Goal: Information Seeking & Learning: Find specific page/section

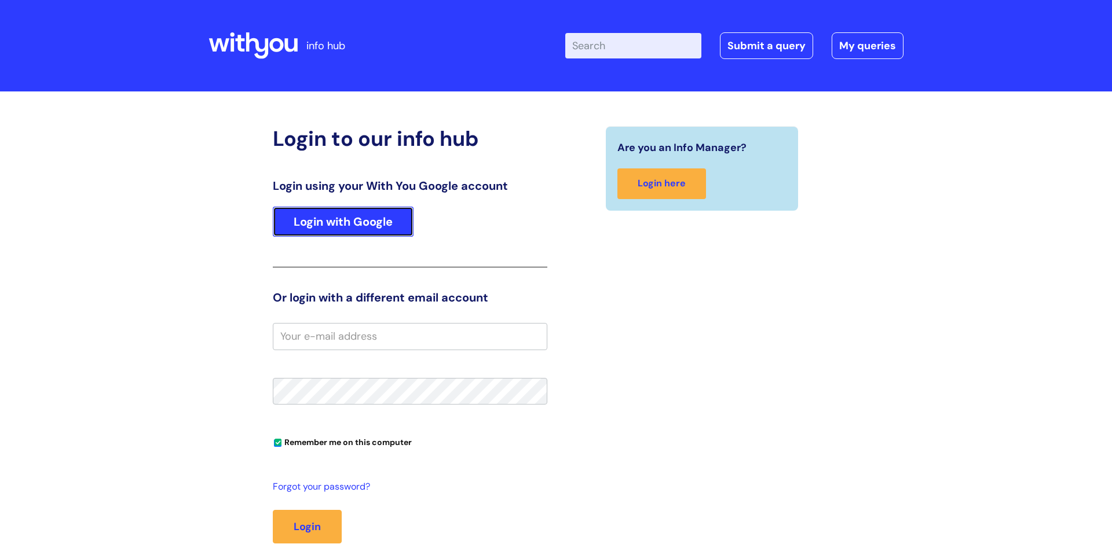
click at [375, 224] on link "Login with Google" at bounding box center [343, 222] width 141 height 30
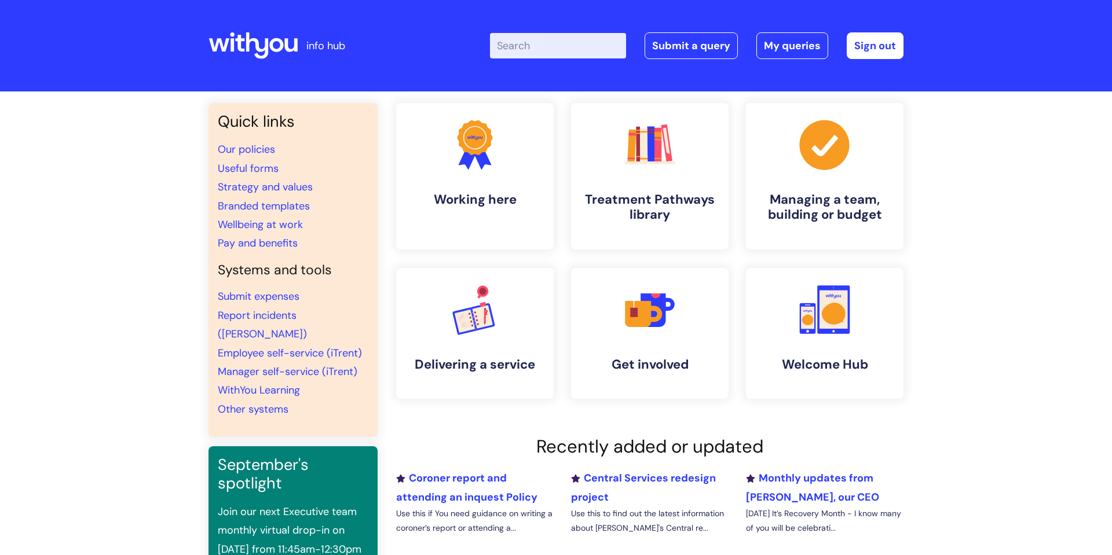
click at [500, 46] on input "Enter your search term here..." at bounding box center [558, 45] width 136 height 25
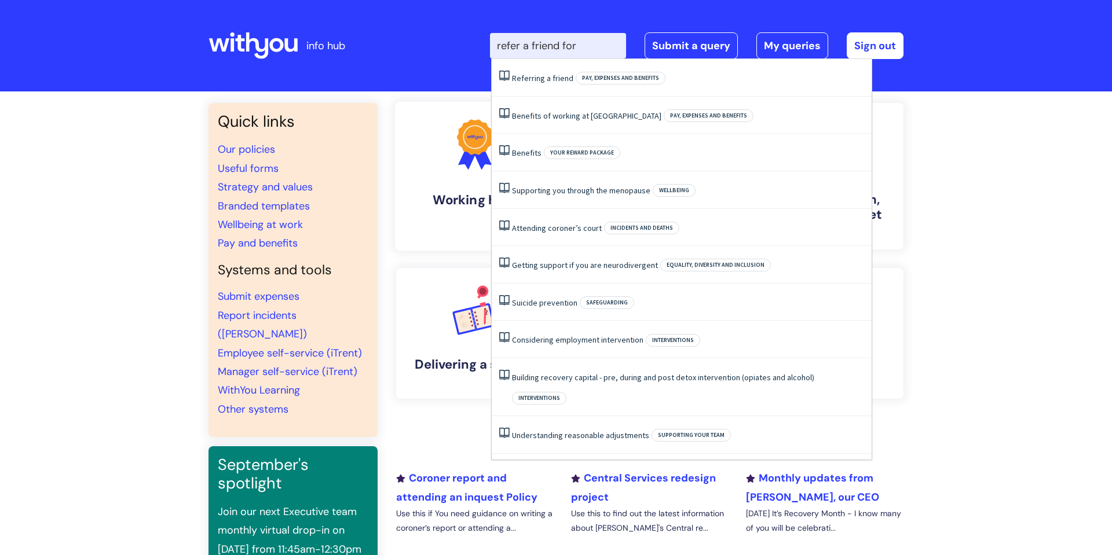
type input "refer a friend form"
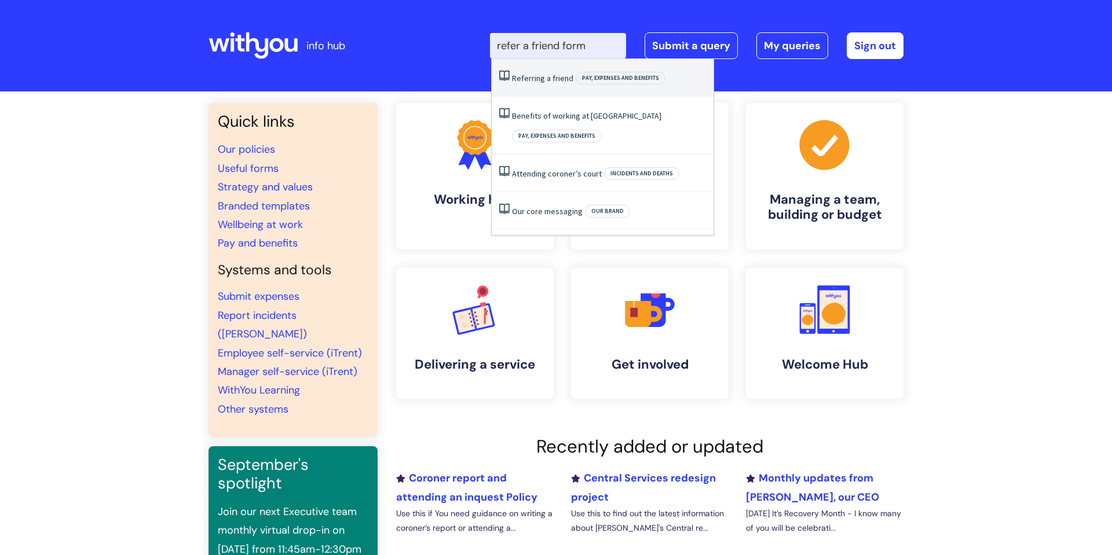
click at [547, 76] on span "a" at bounding box center [549, 78] width 4 height 10
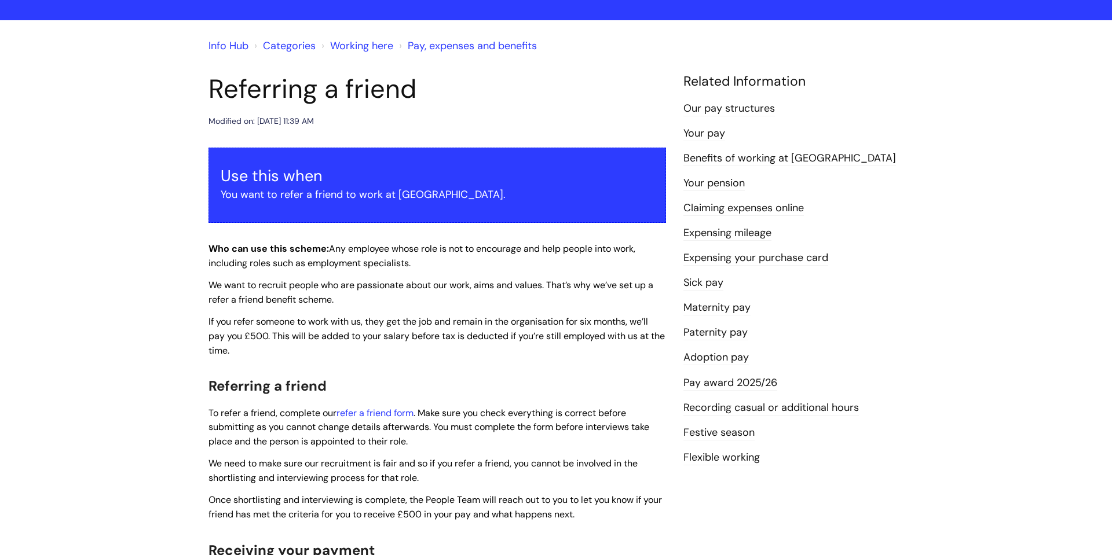
scroll to position [81, 0]
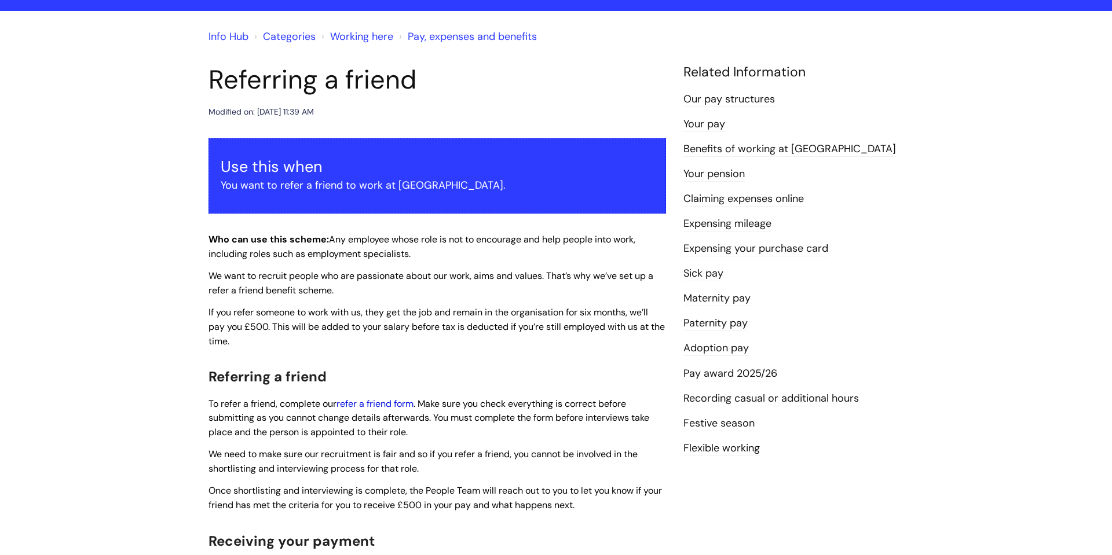
click at [388, 406] on link "refer a friend form" at bounding box center [375, 404] width 77 height 12
